Goal: Navigation & Orientation: Understand site structure

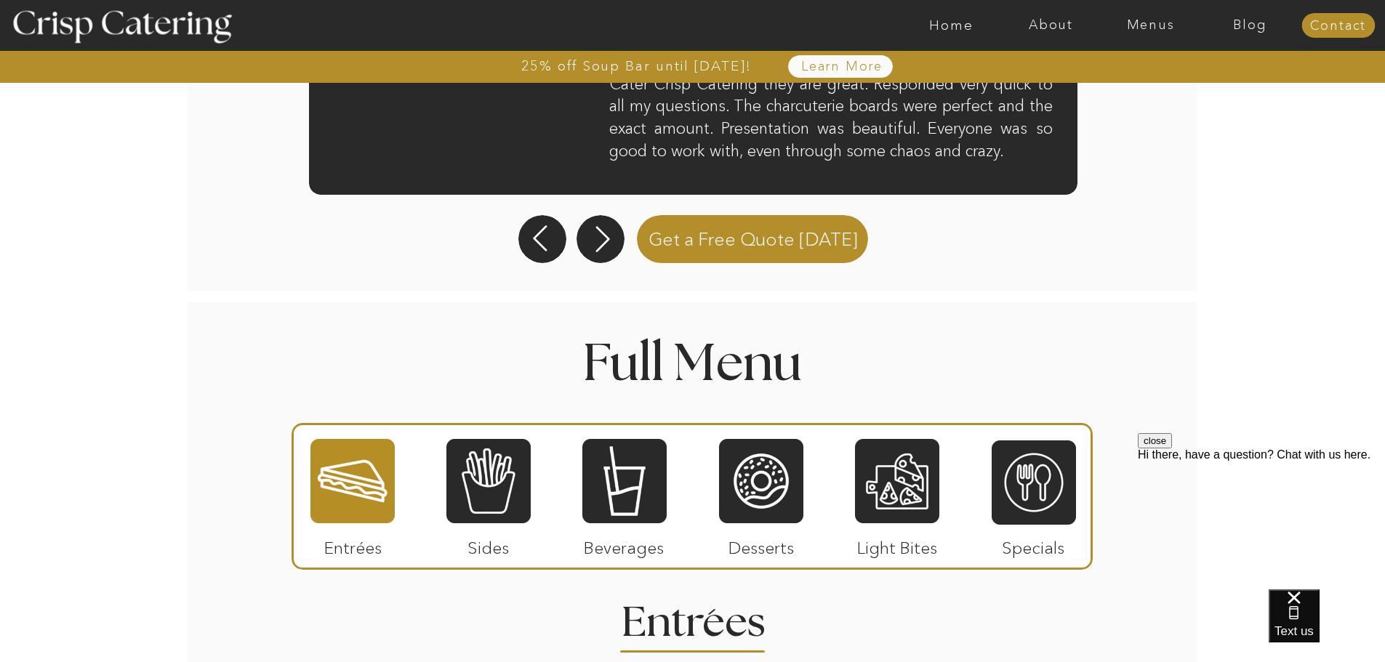
scroll to position [1672, 0]
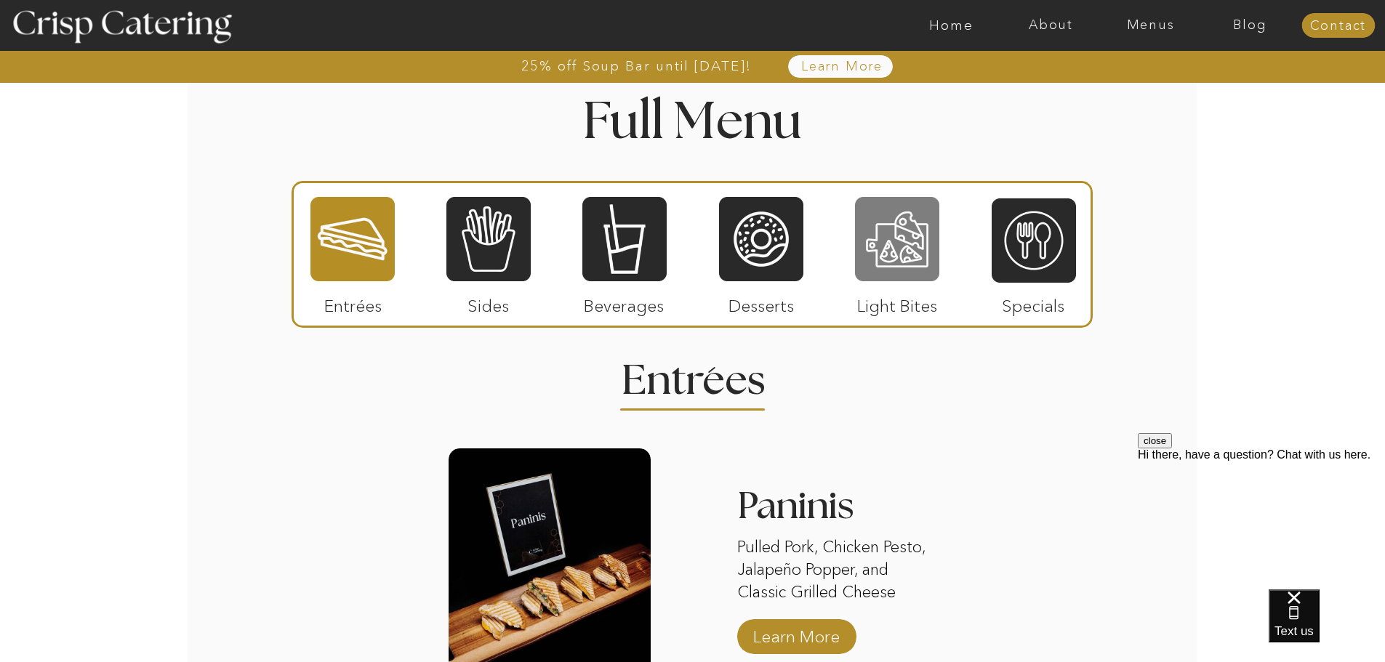
click at [912, 262] on div at bounding box center [897, 239] width 84 height 87
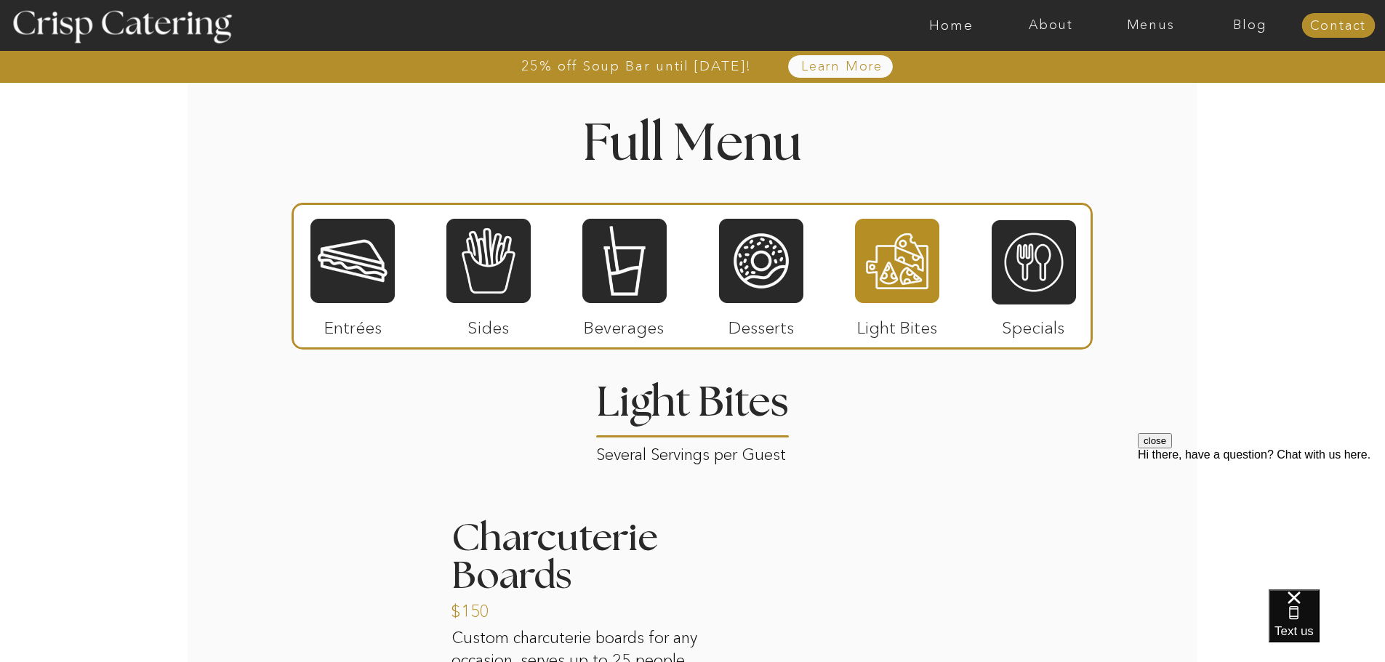
scroll to position [1768, 0]
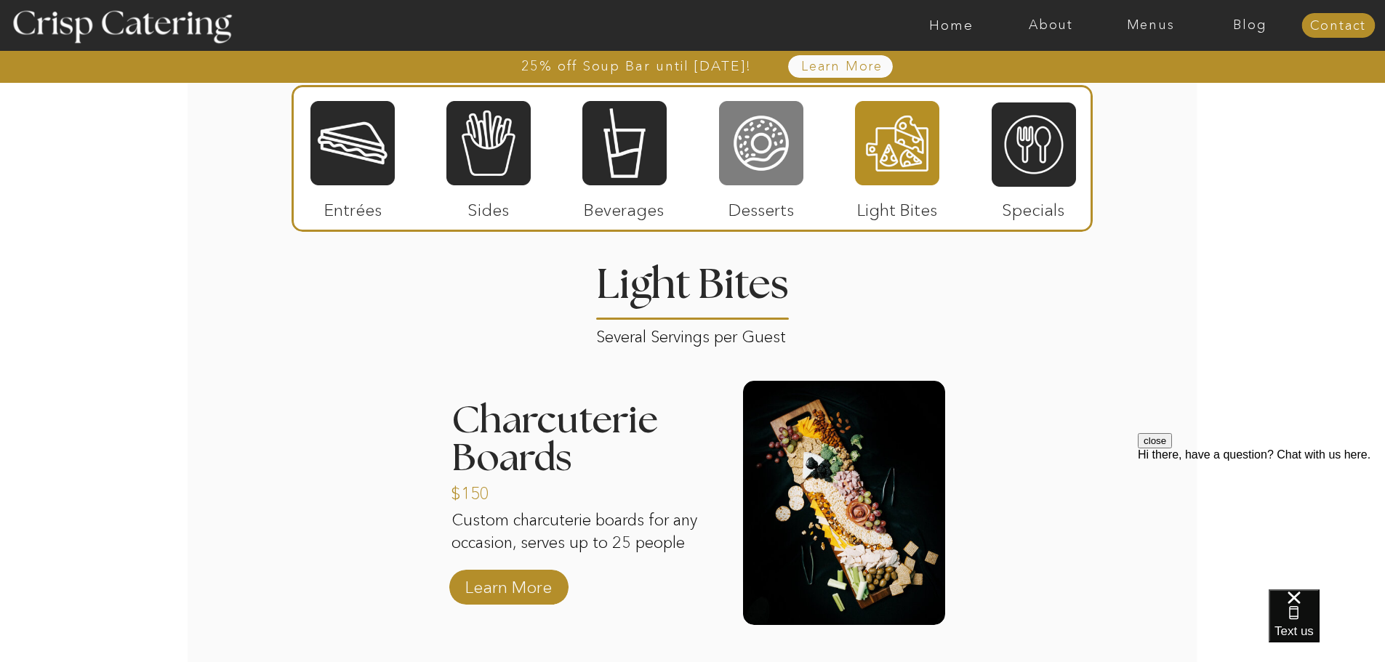
click at [744, 165] on div at bounding box center [761, 143] width 84 height 87
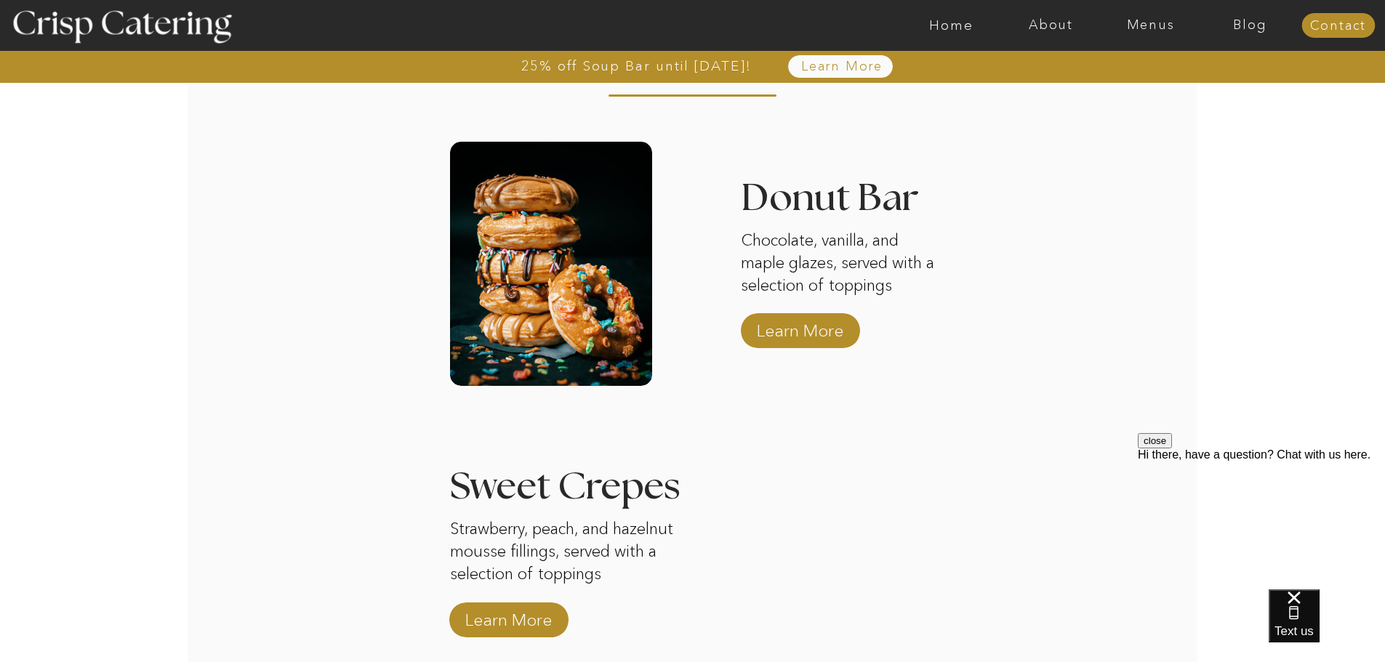
scroll to position [1695, 0]
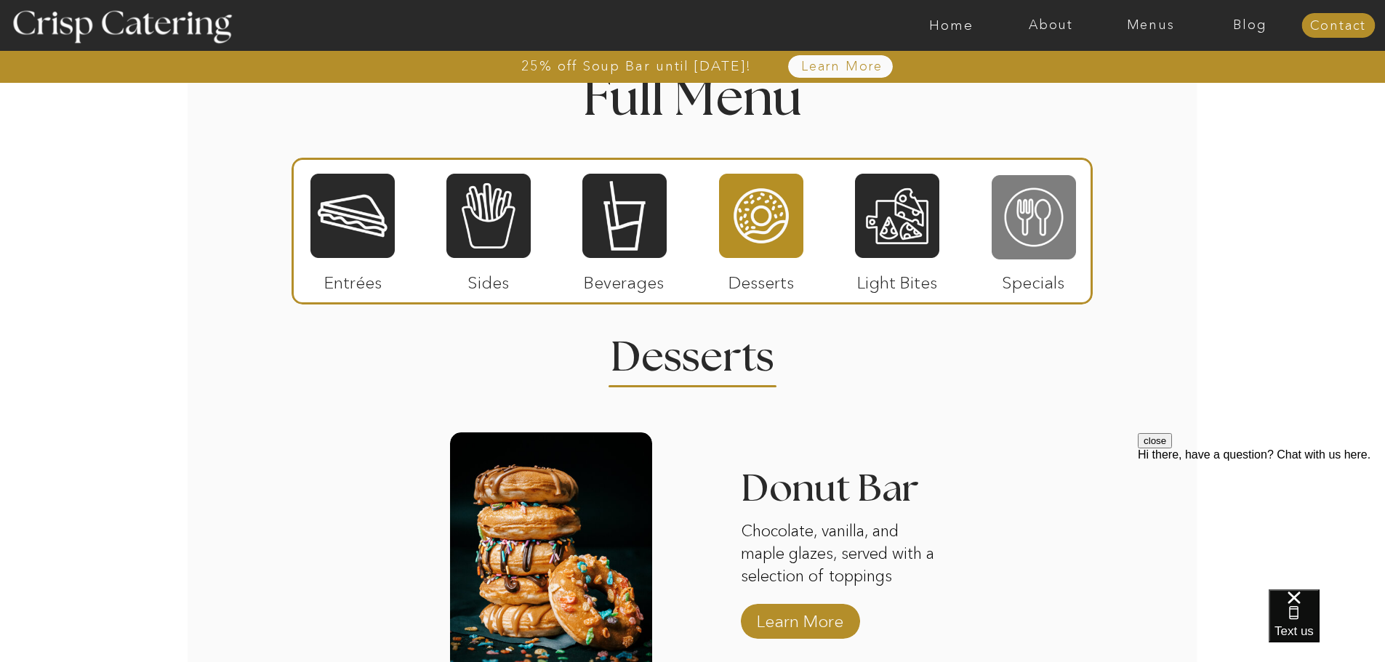
click at [1031, 230] on div at bounding box center [1034, 217] width 84 height 87
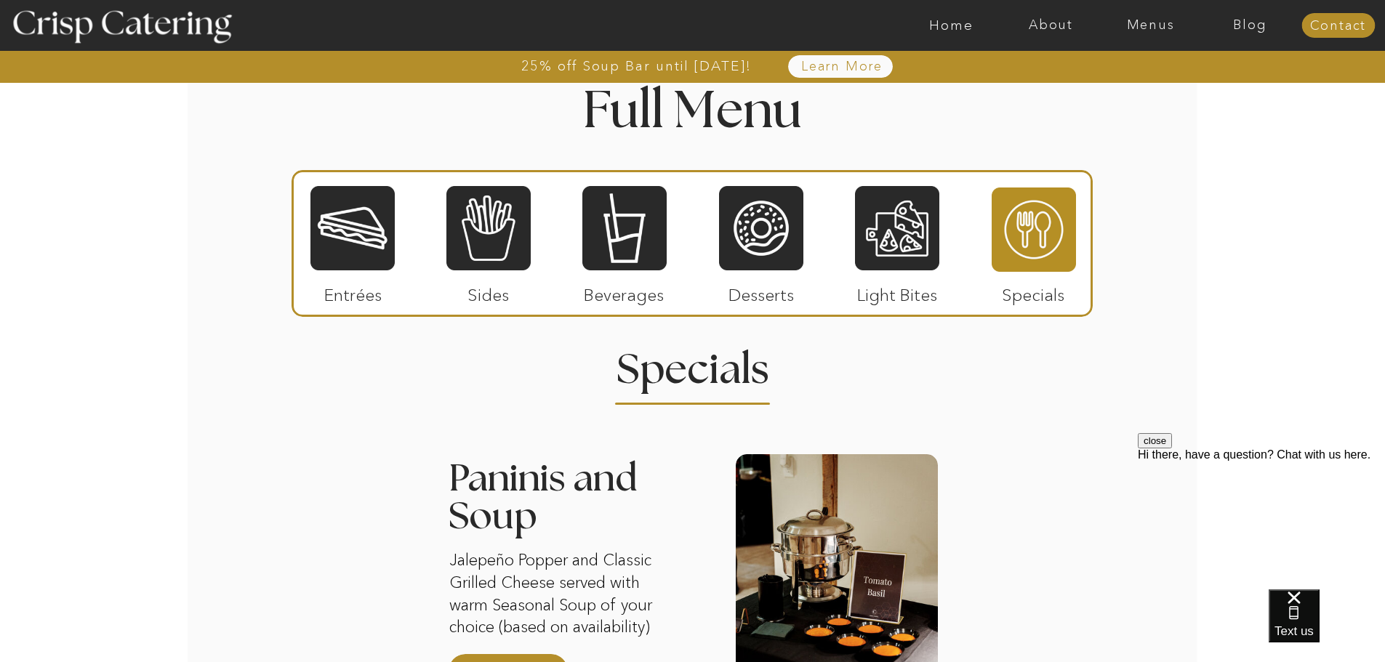
scroll to position [1550, 0]
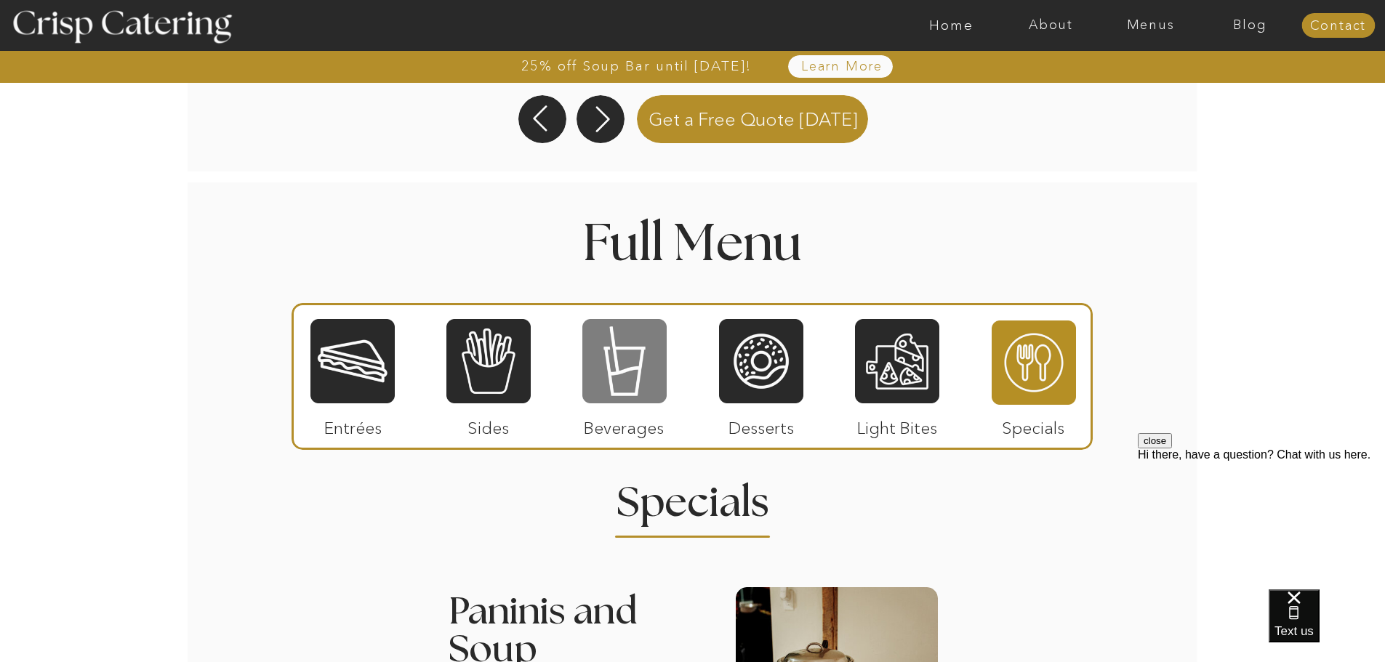
click at [612, 378] on div at bounding box center [624, 361] width 84 height 87
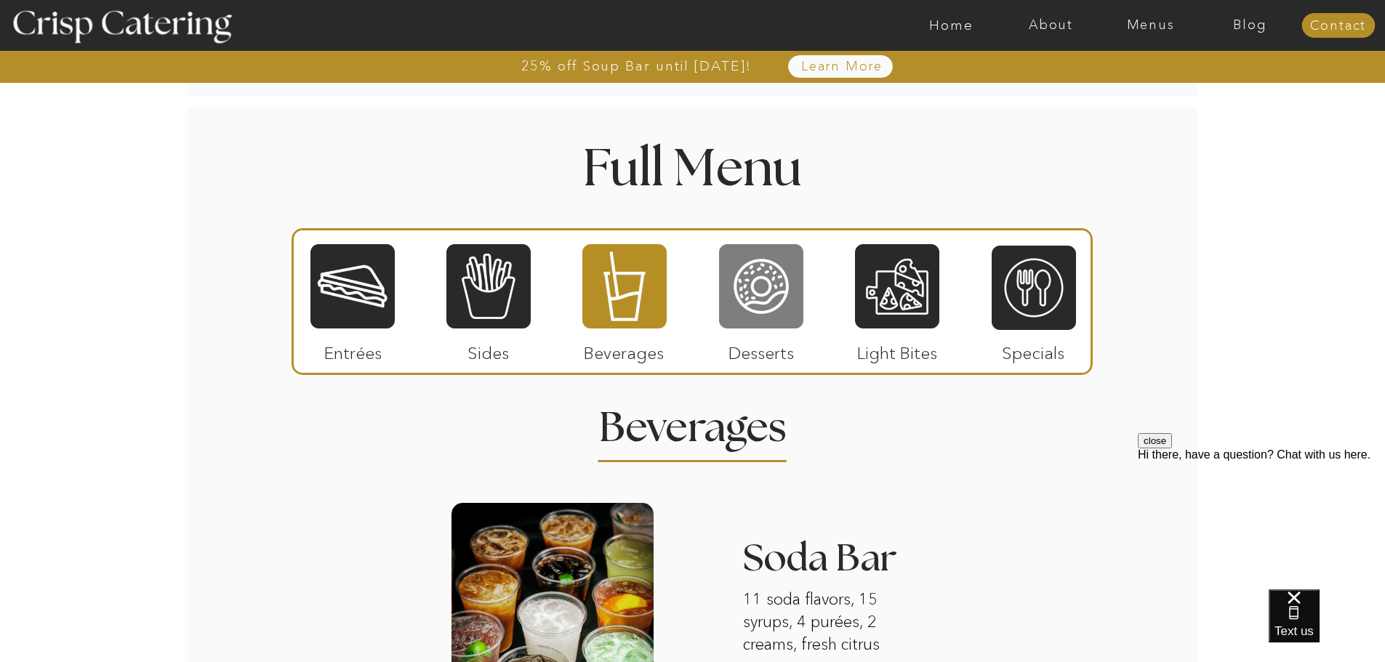
scroll to position [1623, 0]
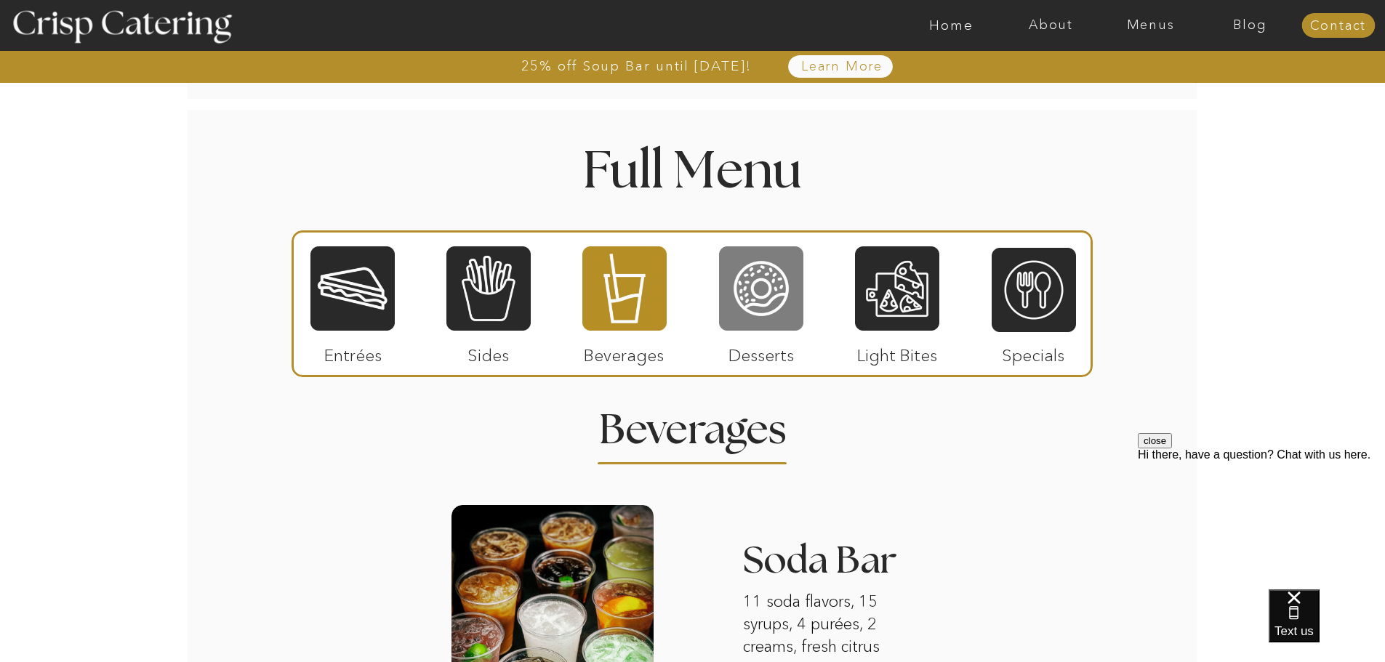
click at [741, 306] on div at bounding box center [761, 288] width 84 height 87
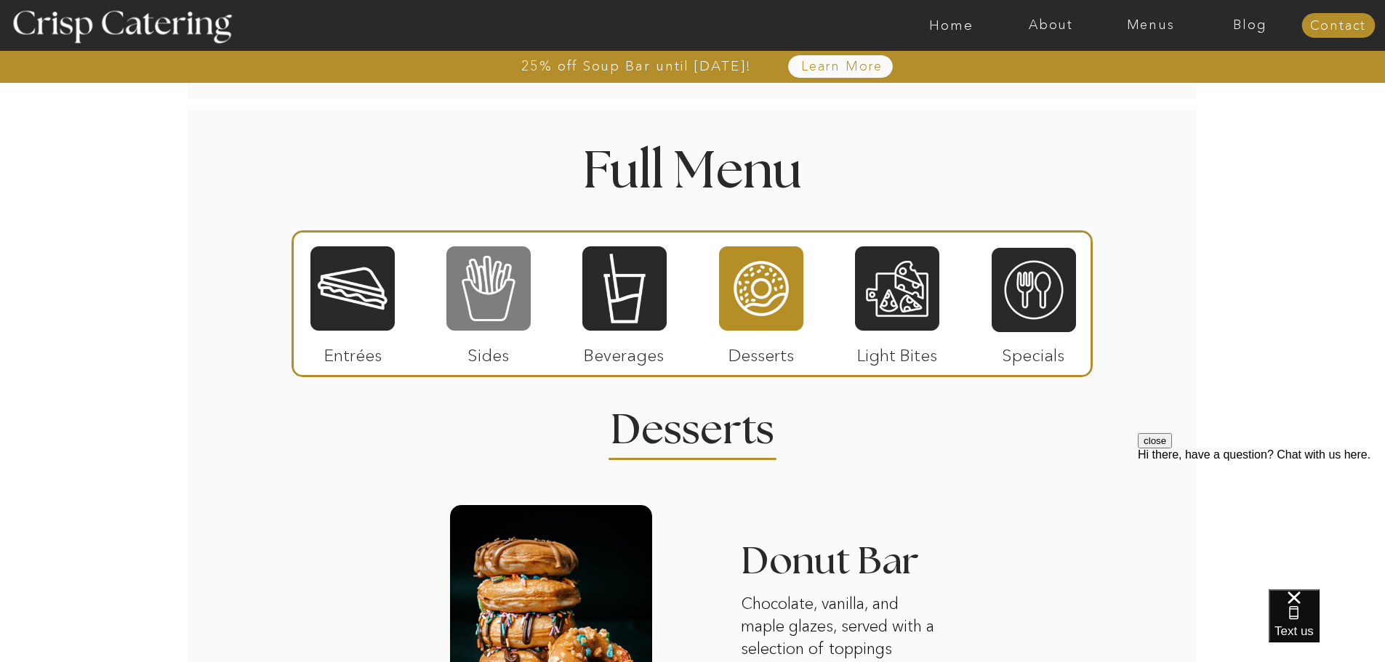
click at [465, 326] on div at bounding box center [488, 288] width 84 height 87
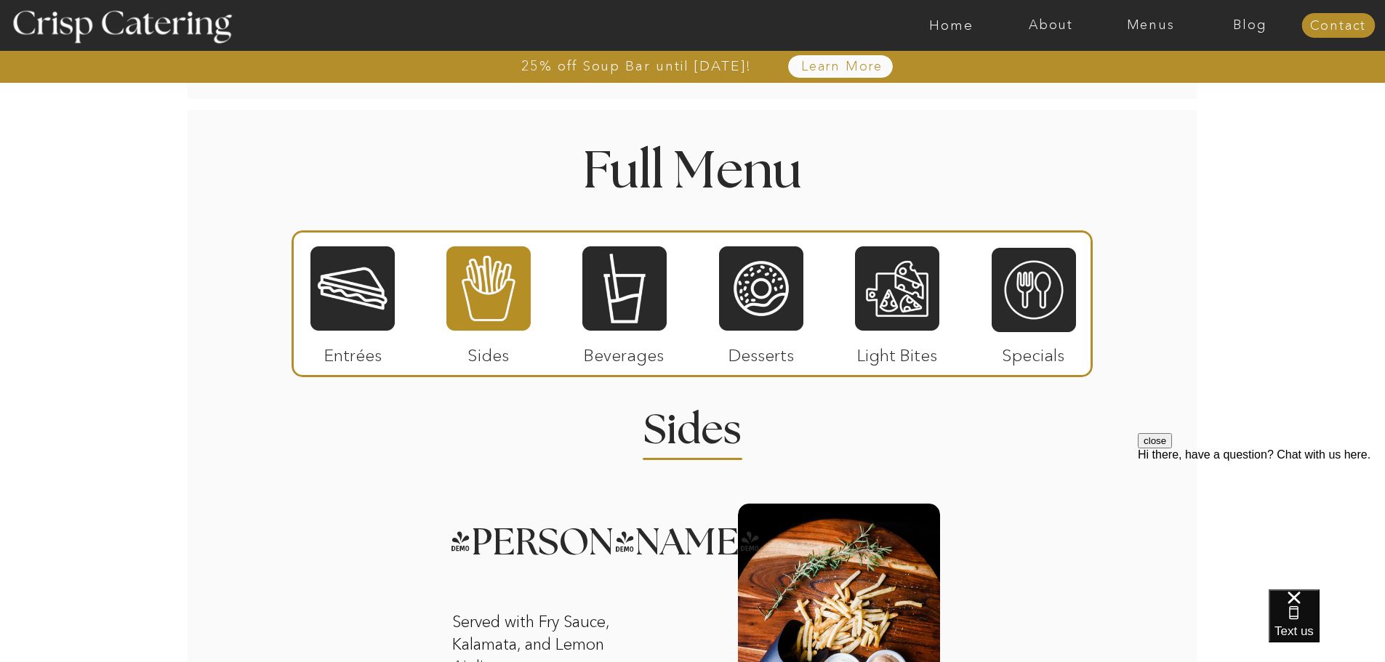
click at [347, 278] on div at bounding box center [352, 288] width 84 height 87
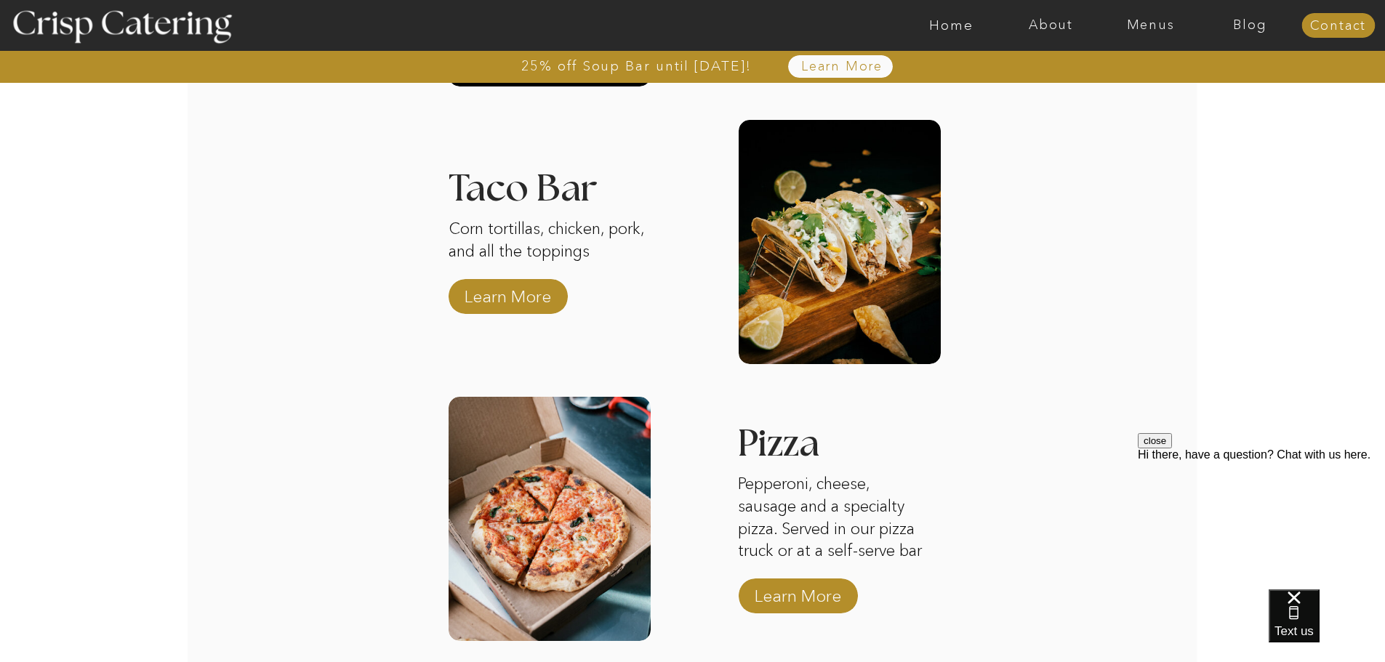
scroll to position [1913, 0]
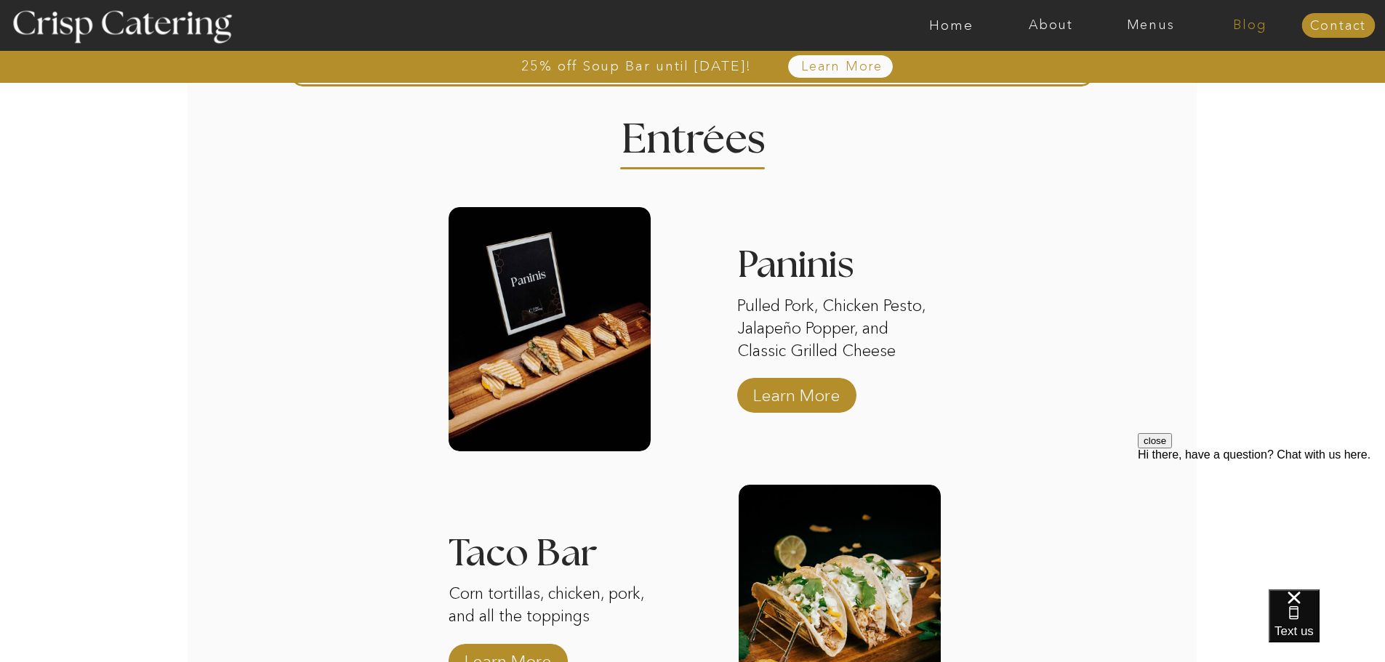
click at [1241, 28] on nav "Blog" at bounding box center [1250, 25] width 100 height 15
click at [1129, 46] on div at bounding box center [749, 25] width 2305 height 51
click at [1142, 28] on nav "Menus" at bounding box center [1151, 25] width 100 height 15
click at [1126, 88] on nav "Winter (Sep-Feb)" at bounding box center [1149, 86] width 119 height 14
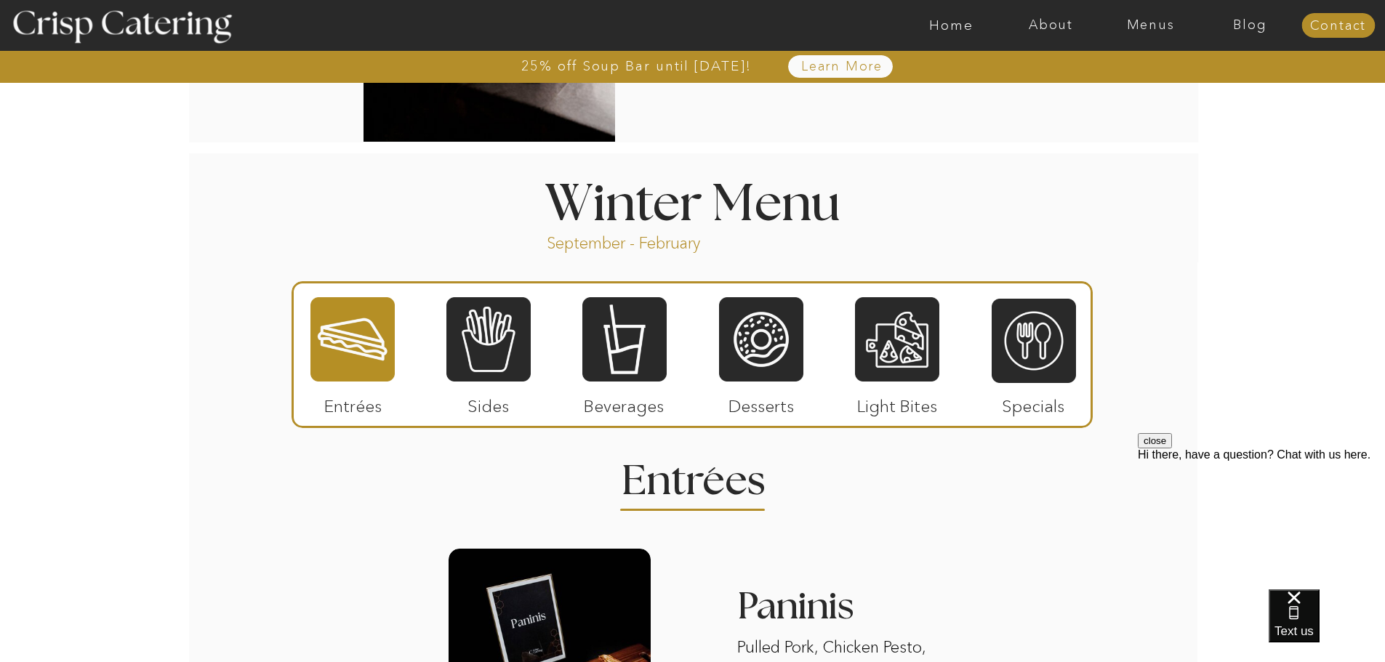
scroll to position [1246, 0]
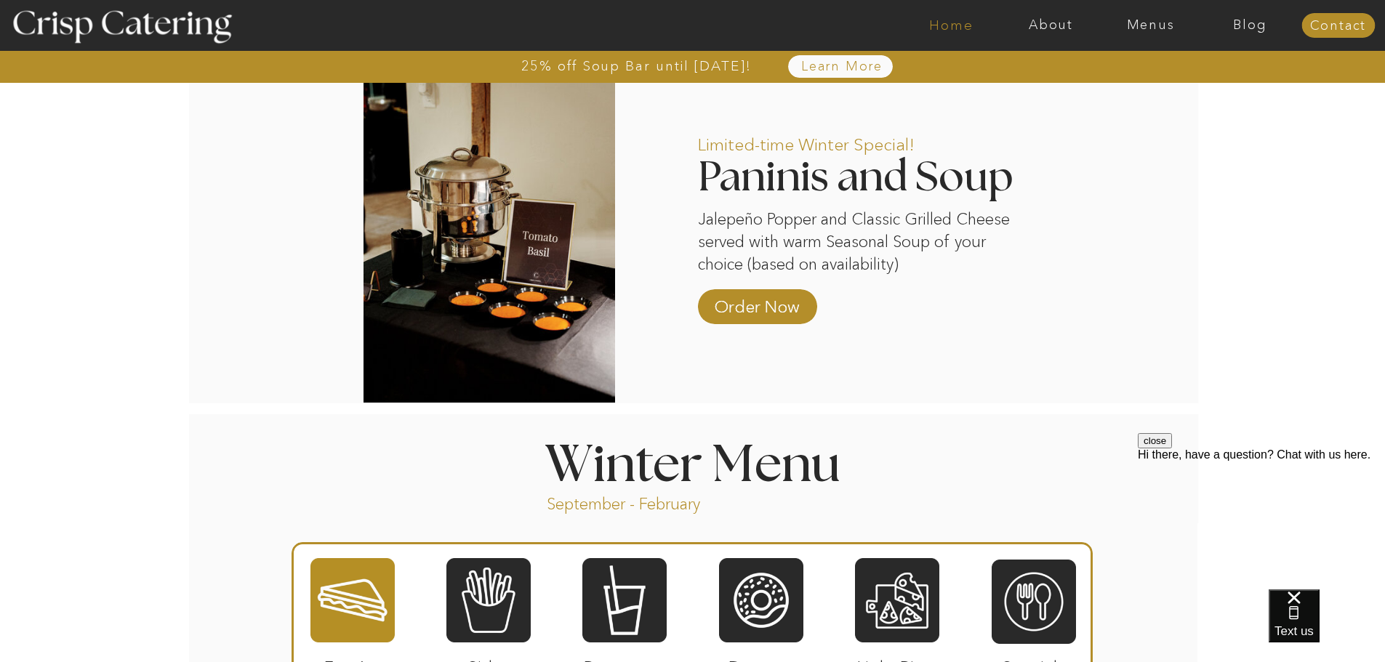
click at [945, 19] on nav "Home" at bounding box center [951, 25] width 100 height 15
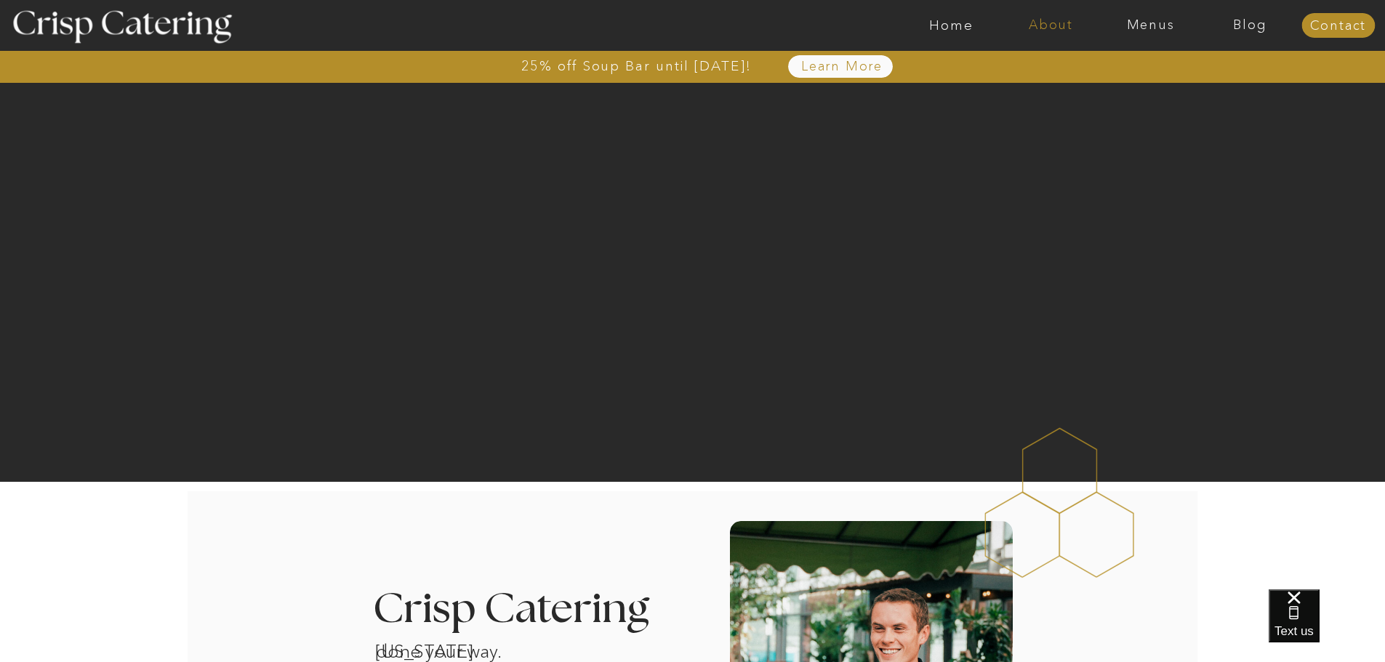
click at [1043, 21] on nav "About" at bounding box center [1051, 25] width 100 height 15
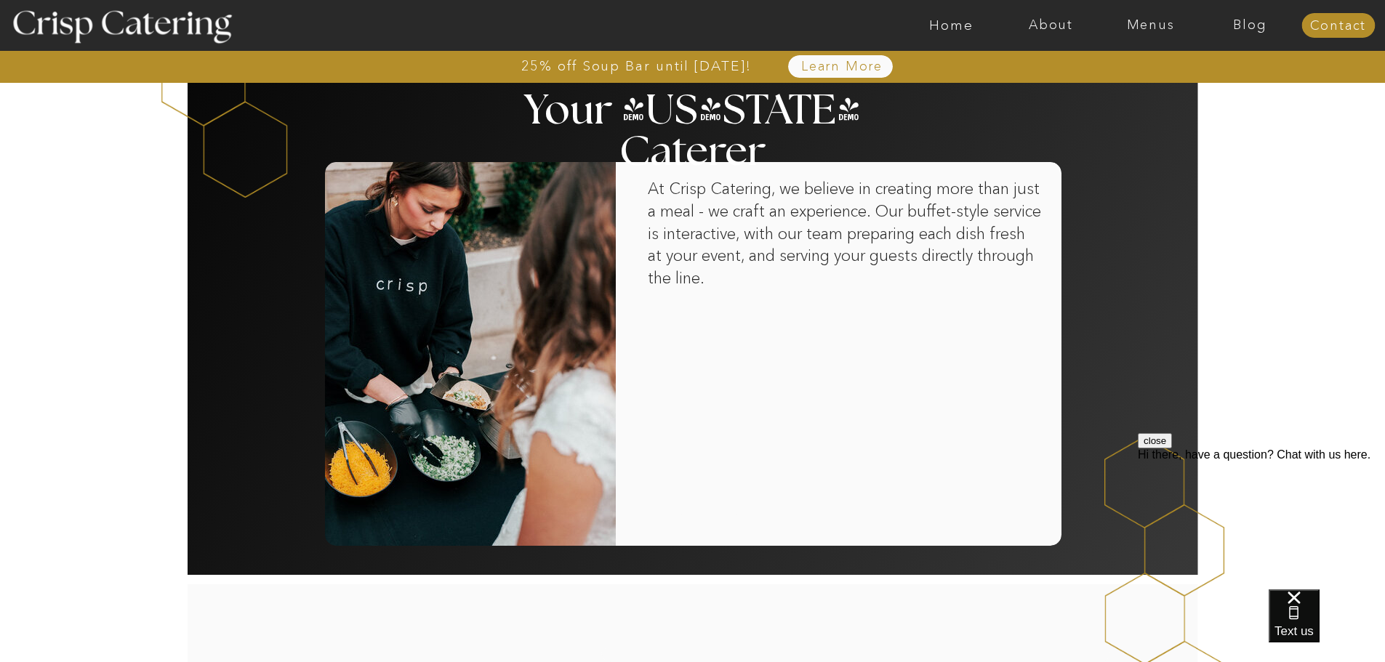
scroll to position [872, 0]
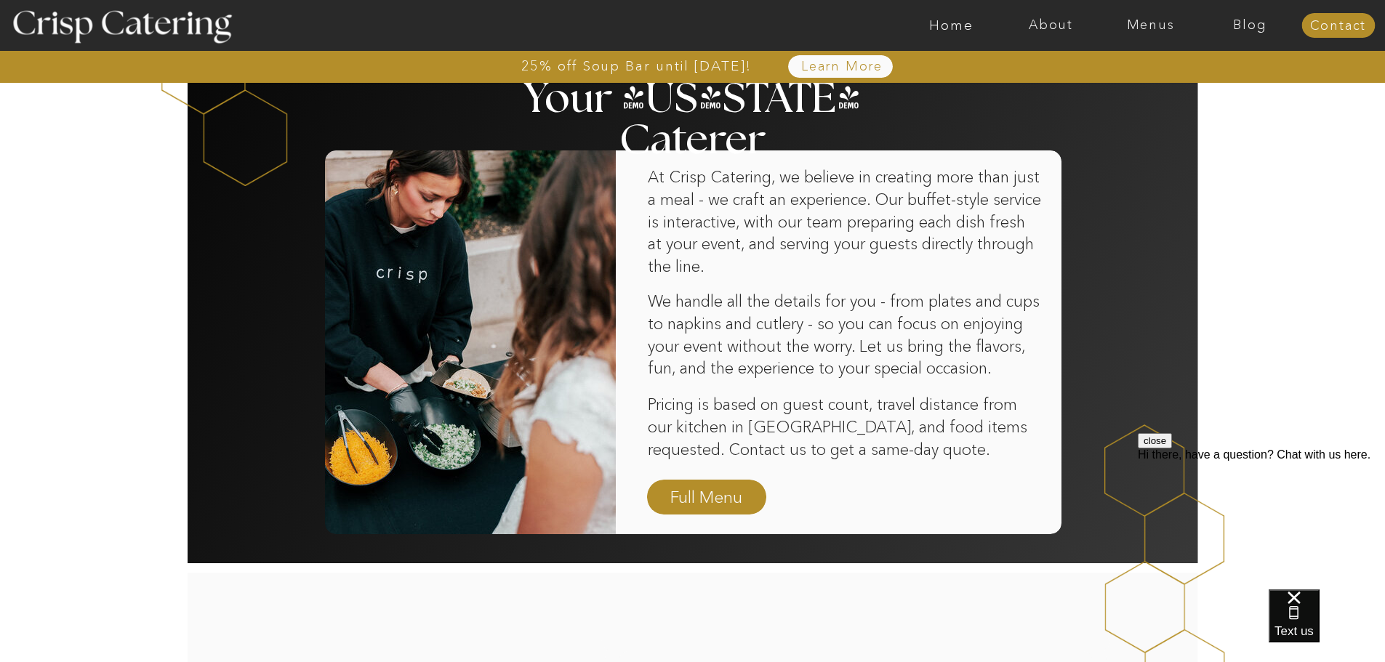
click at [755, 493] on div at bounding box center [706, 497] width 119 height 35
